Goal: Task Accomplishment & Management: Manage account settings

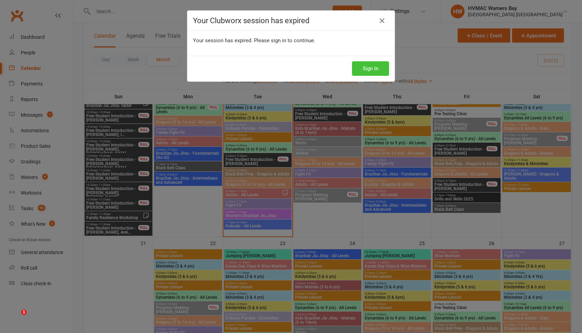
click at [363, 69] on button "Sign In" at bounding box center [370, 68] width 37 height 15
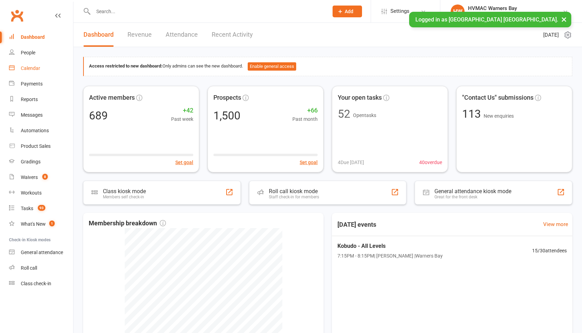
click at [36, 68] on div "Calendar" at bounding box center [30, 68] width 19 height 6
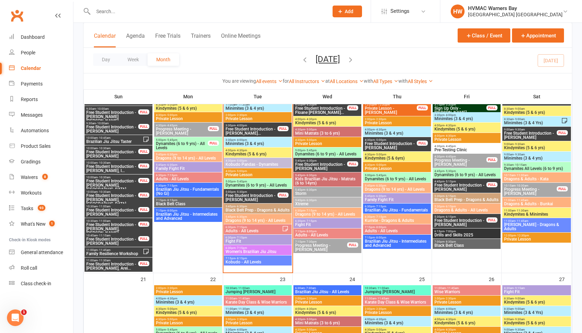
scroll to position [598, 0]
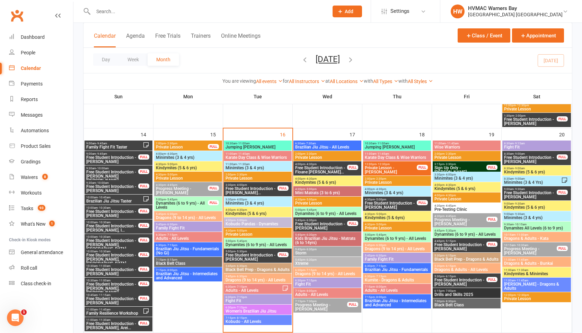
click at [252, 246] on span "Dynamites (6 to 9 yrs) - All Levels" at bounding box center [257, 245] width 65 height 4
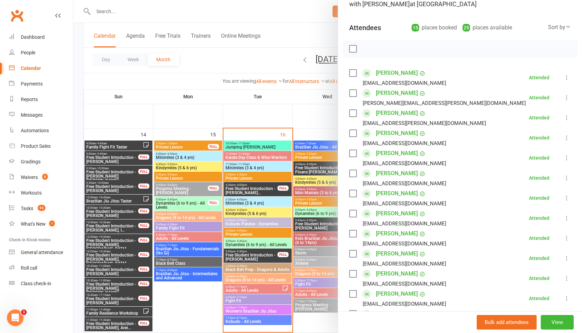
scroll to position [73, 0]
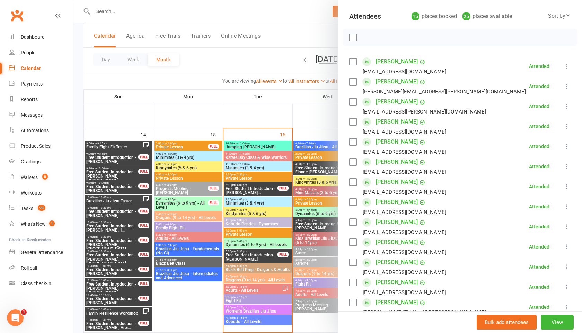
click at [567, 128] on icon at bounding box center [566, 126] width 7 height 7
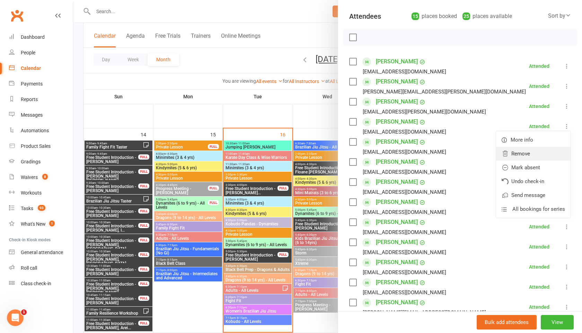
click at [532, 153] on link "Remove" at bounding box center [533, 154] width 74 height 14
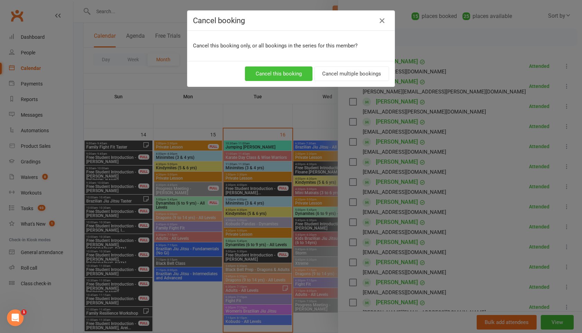
click at [282, 77] on button "Cancel this booking" at bounding box center [279, 74] width 68 height 15
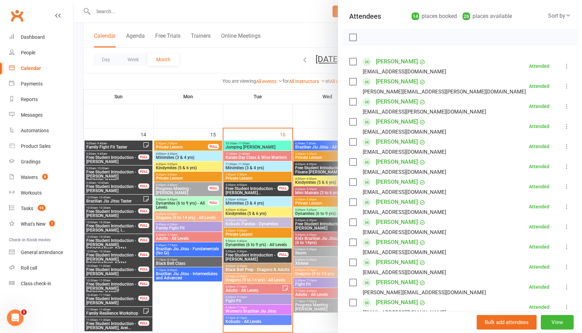
click at [310, 212] on div at bounding box center [327, 166] width 509 height 333
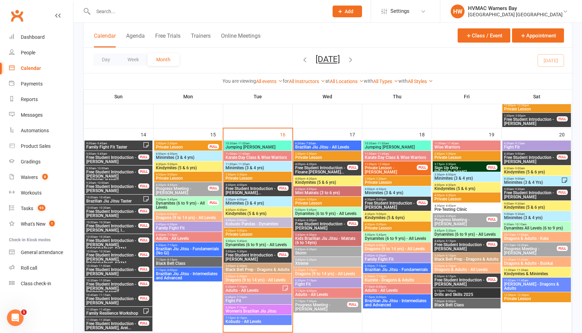
click at [335, 214] on span "Dynamites (6 to 9 yrs) - All Levels" at bounding box center [327, 214] width 65 height 4
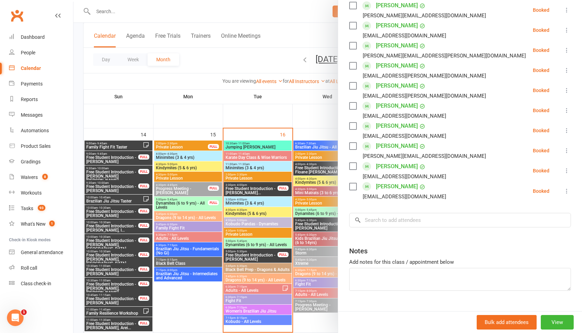
scroll to position [283, 0]
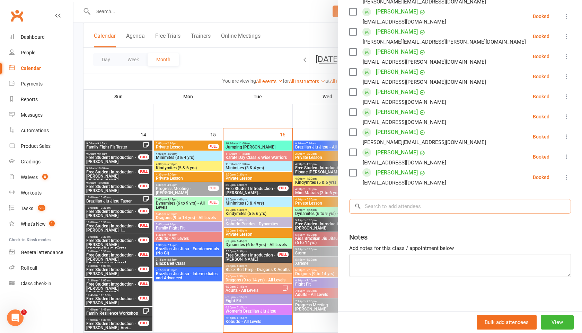
click at [369, 209] on input "search" at bounding box center [460, 206] width 222 height 15
type input "d"
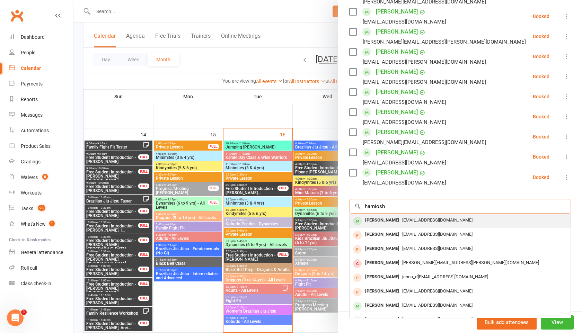
type input "hamiosh"
click at [380, 220] on div "[PERSON_NAME]" at bounding box center [382, 221] width 40 height 10
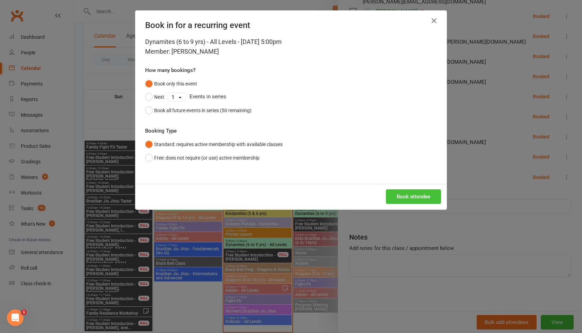
click at [396, 201] on button "Book attendee" at bounding box center [413, 197] width 55 height 15
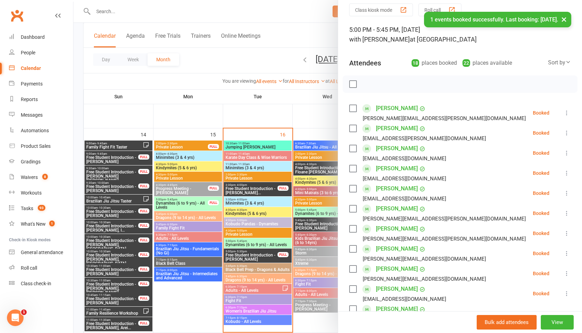
scroll to position [0, 0]
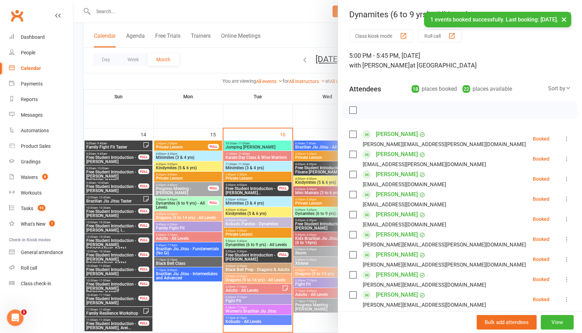
click at [564, 19] on button "×" at bounding box center [564, 19] width 12 height 15
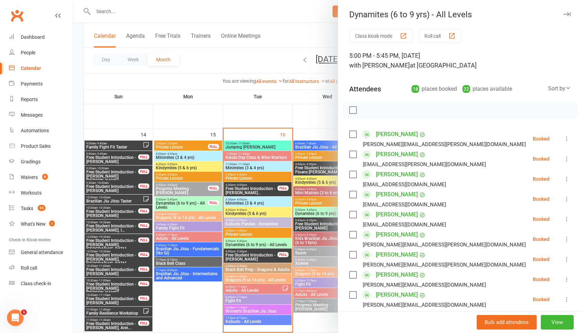
click at [566, 15] on icon "button" at bounding box center [566, 14] width 7 height 4
